Goal: Task Accomplishment & Management: Use online tool/utility

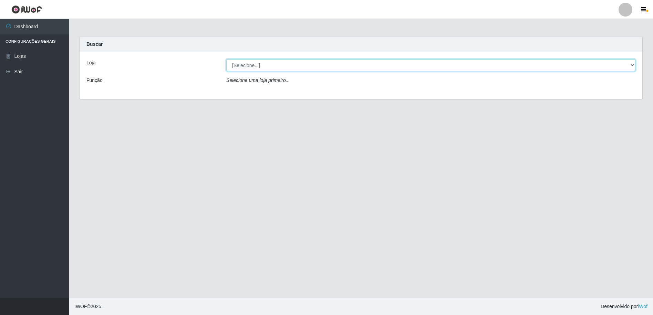
click at [279, 68] on select "[Selecione...] Extrabom - Loja 16 [GEOGRAPHIC_DATA]" at bounding box center [430, 65] width 409 height 12
select select "450"
click at [226, 59] on select "[Selecione...] Extrabom - Loja 16 [GEOGRAPHIC_DATA]" at bounding box center [430, 65] width 409 height 12
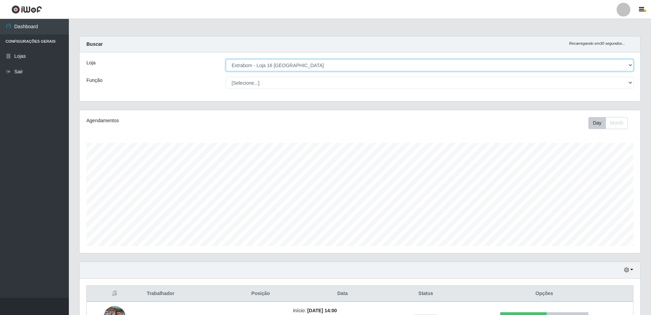
scroll to position [143, 561]
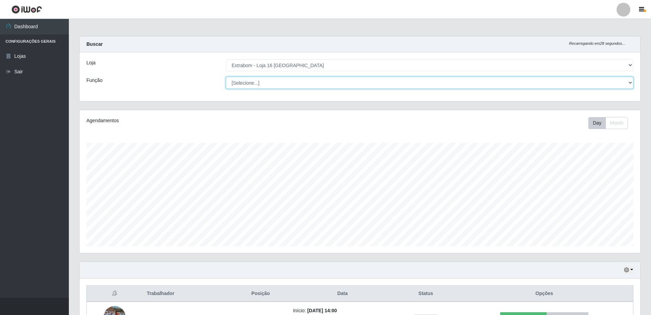
click at [275, 86] on select "[Selecione...] Repositor Repositor + Repositor ++" at bounding box center [430, 83] width 408 height 12
select select "24"
click at [226, 77] on select "[Selecione...] Repositor Repositor + Repositor ++" at bounding box center [430, 83] width 408 height 12
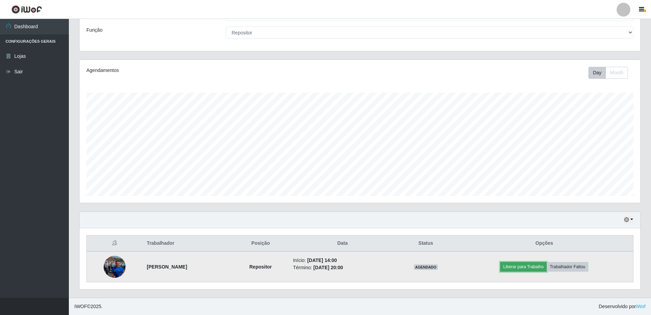
click at [516, 265] on button "Liberar para Trabalho" at bounding box center [523, 267] width 46 height 10
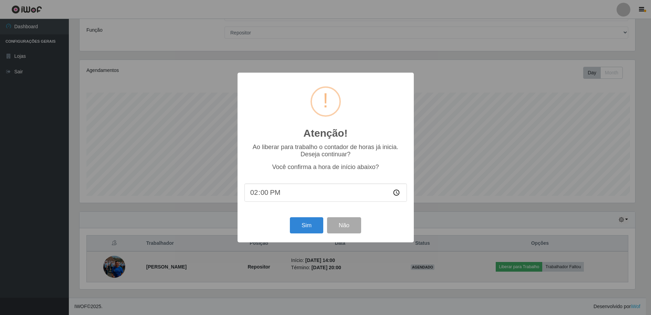
scroll to position [143, 557]
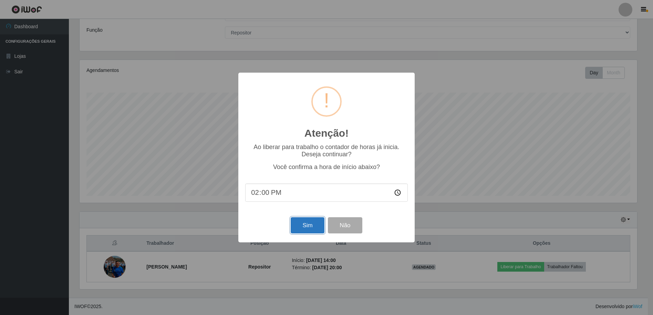
click at [303, 227] on button "Sim" at bounding box center [307, 225] width 33 height 16
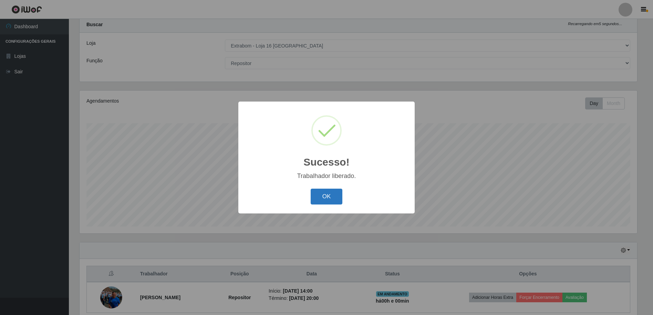
click at [312, 199] on button "OK" at bounding box center [326, 197] width 32 height 16
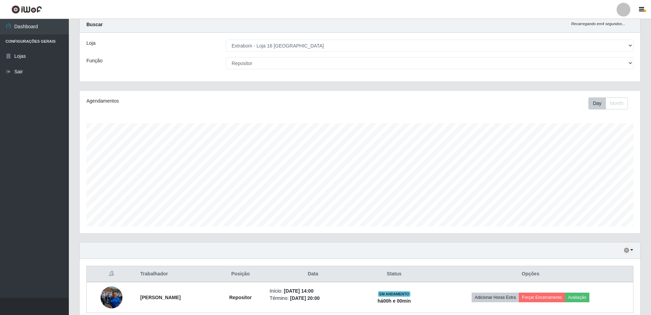
scroll to position [50, 0]
